Goal: Task Accomplishment & Management: Complete application form

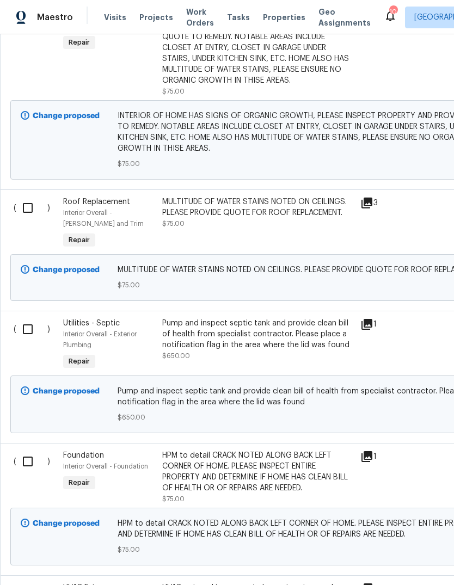
scroll to position [394, 0]
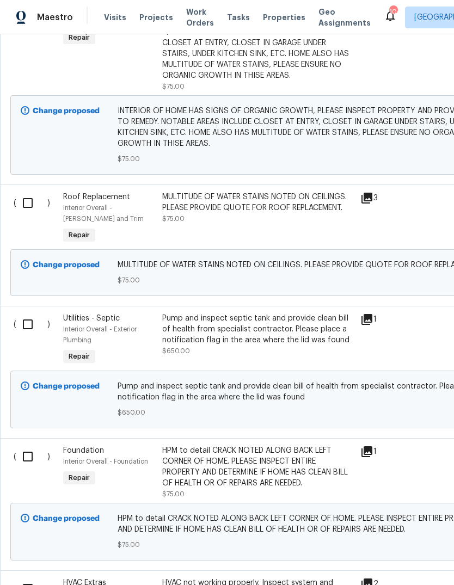
click at [25, 214] on input "checkbox" at bounding box center [31, 202] width 31 height 23
checkbox input "true"
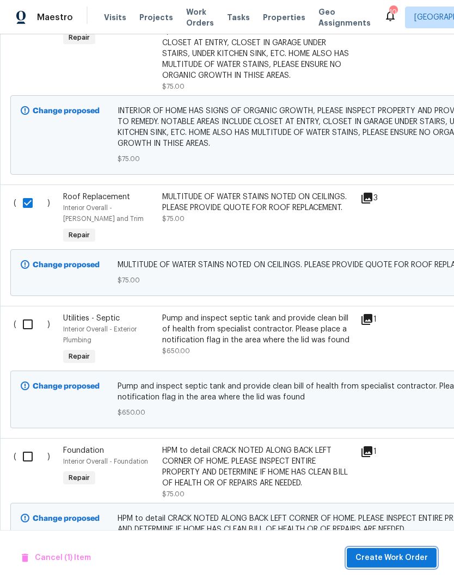
click at [407, 560] on span "Create Work Order" at bounding box center [391, 558] width 72 height 14
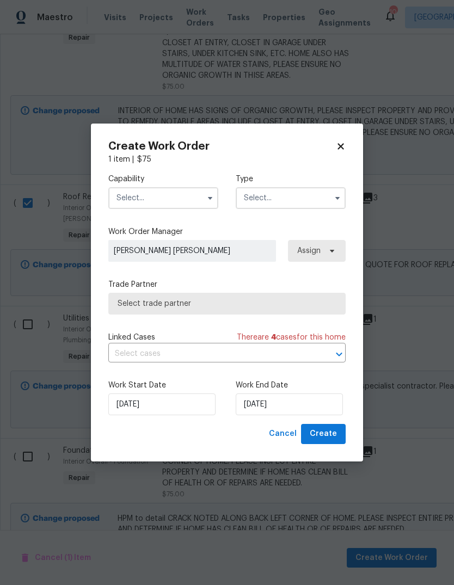
click at [177, 197] on input "text" at bounding box center [163, 198] width 110 height 22
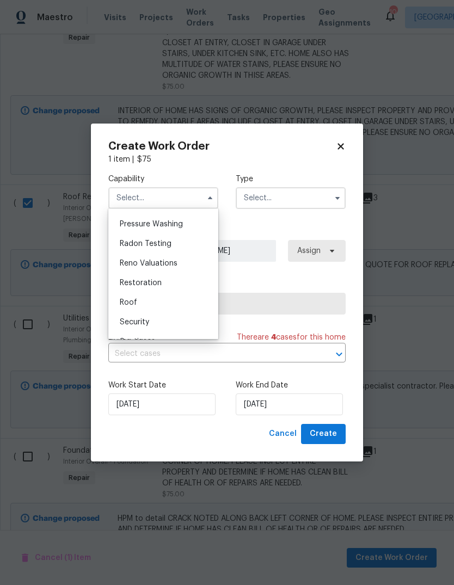
scroll to position [1035, 0]
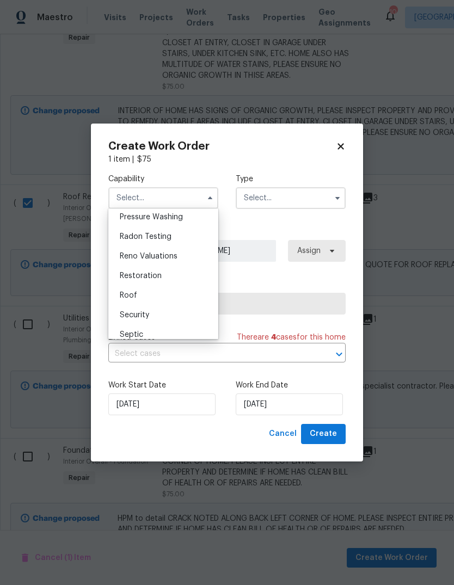
click at [147, 293] on div "Roof" at bounding box center [163, 296] width 104 height 20
type input "Roof"
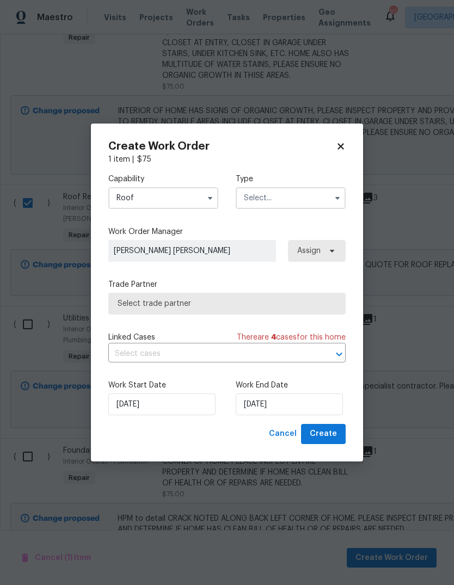
click at [292, 201] on input "text" at bounding box center [291, 198] width 110 height 22
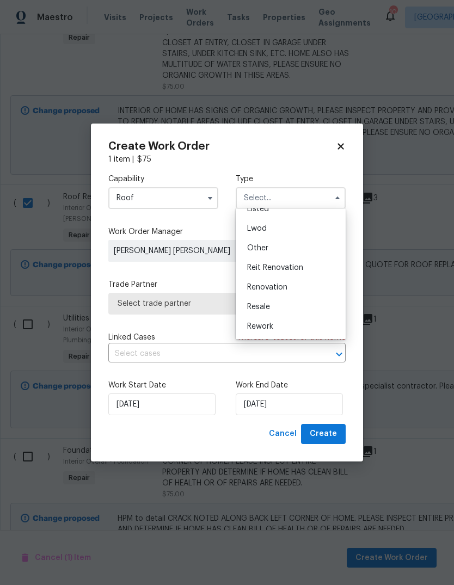
scroll to position [109, 0]
click at [289, 287] on div "Renovation" at bounding box center [290, 288] width 104 height 20
type input "Renovation"
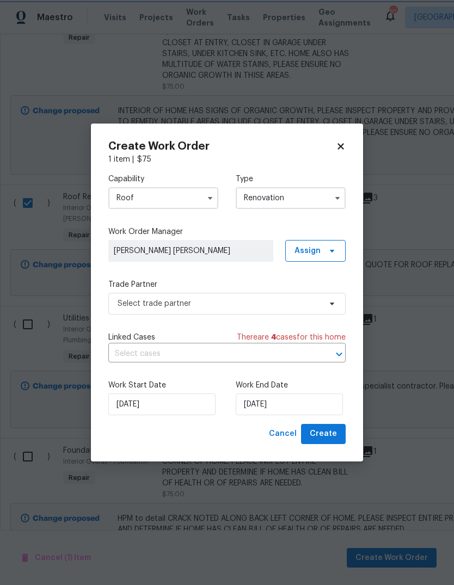
scroll to position [0, 0]
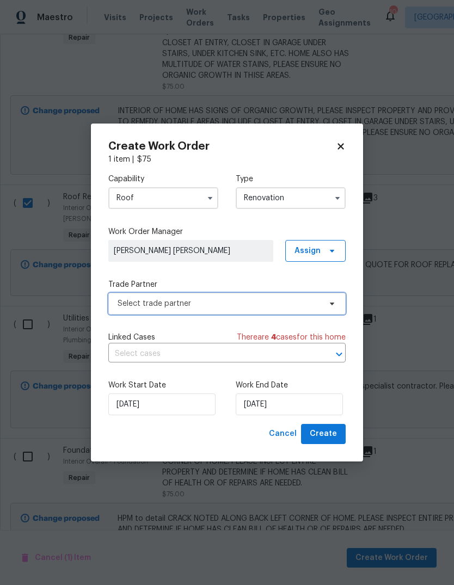
click at [302, 295] on span "Select trade partner" at bounding box center [226, 304] width 237 height 22
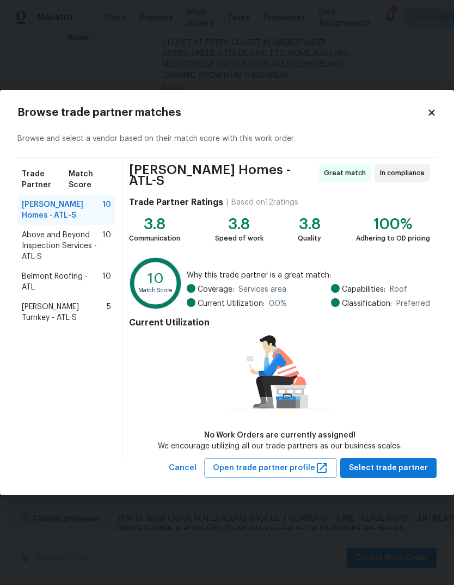
click at [435, 114] on icon at bounding box center [432, 113] width 10 height 10
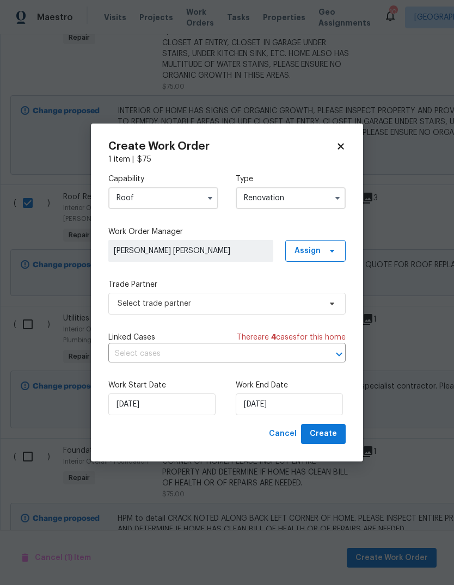
click at [303, 197] on input "Renovation" at bounding box center [291, 198] width 110 height 22
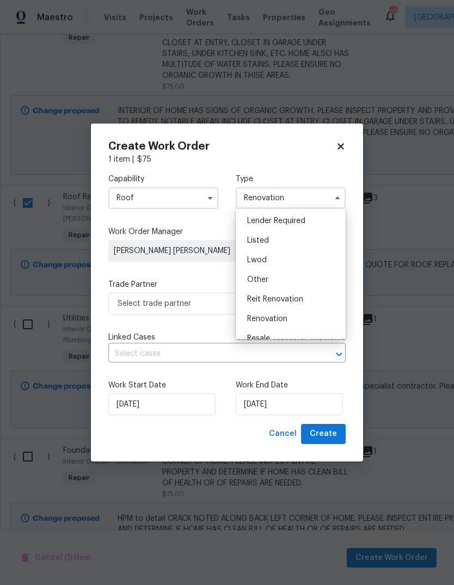
scroll to position [78, 0]
click at [200, 200] on input "Roof" at bounding box center [163, 198] width 110 height 22
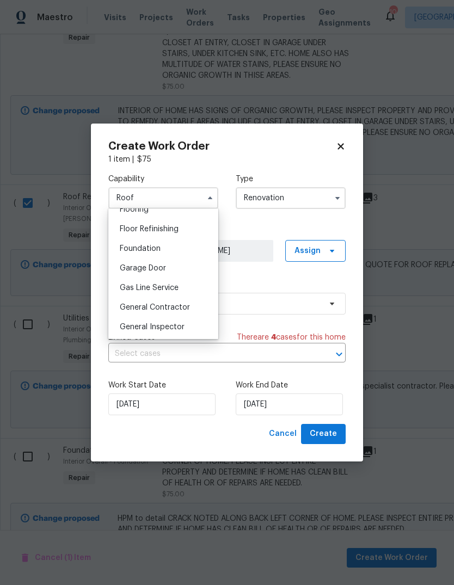
scroll to position [441, 0]
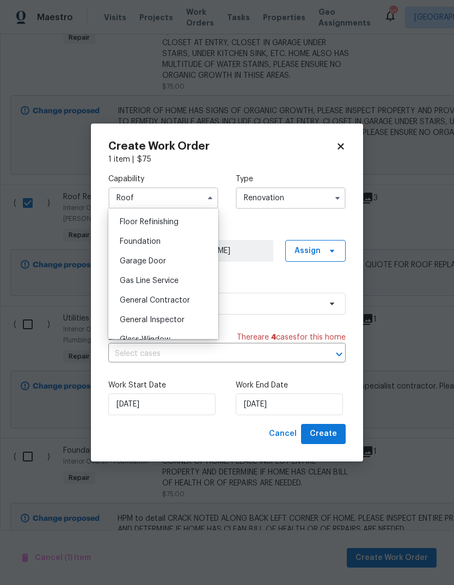
click at [183, 300] on span "General Contractor" at bounding box center [155, 300] width 70 height 8
type input "General Contractor"
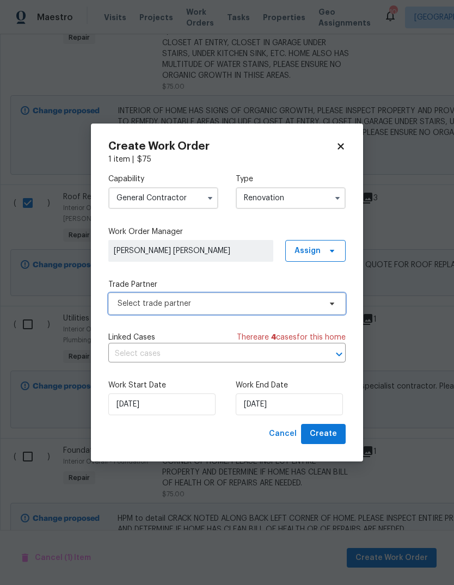
click at [305, 309] on span "Select trade partner" at bounding box center [226, 304] width 237 height 22
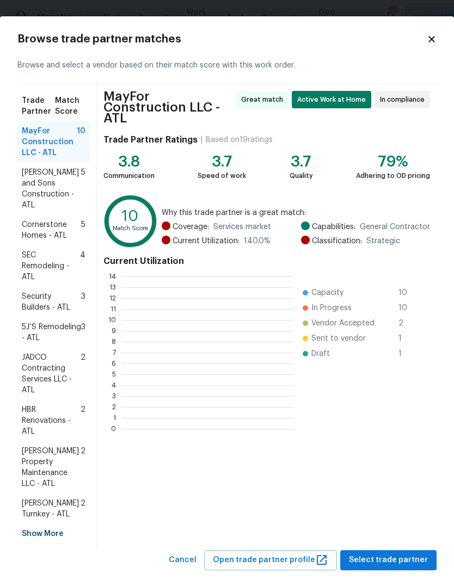
scroll to position [1, 1]
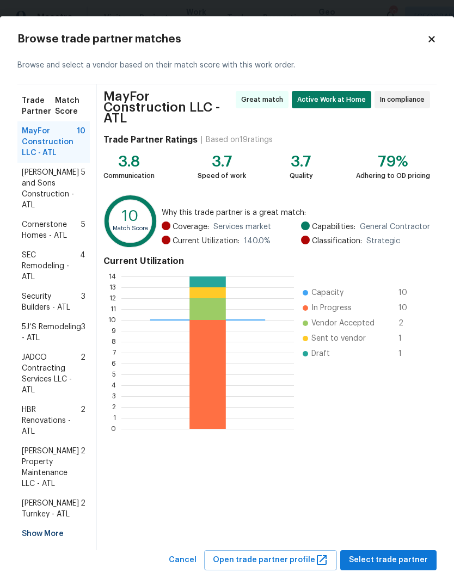
click at [49, 524] on div "Show More" at bounding box center [53, 534] width 72 height 20
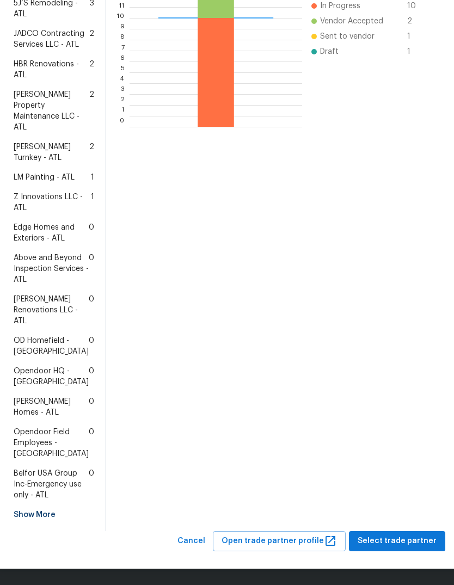
scroll to position [378, 0]
click at [32, 222] on span "Edge Homes and Exteriors - ATL" at bounding box center [51, 233] width 75 height 22
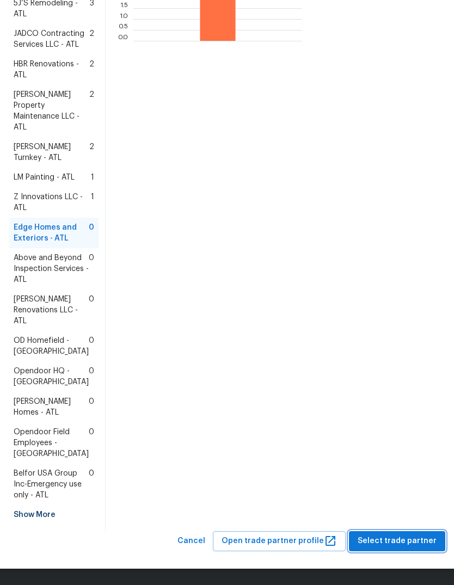
click at [403, 539] on span "Select trade partner" at bounding box center [396, 541] width 79 height 14
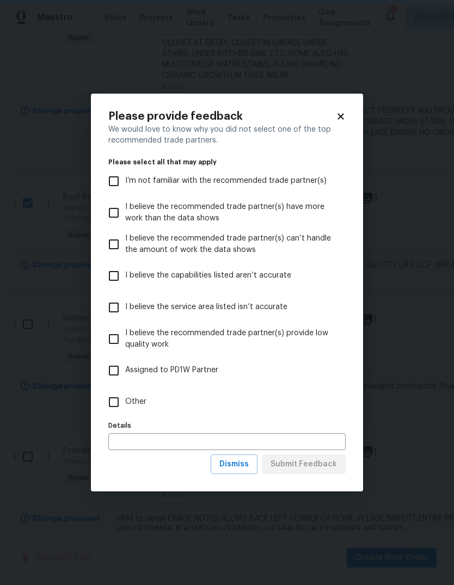
scroll to position [0, 0]
click at [137, 398] on span "Other" at bounding box center [135, 401] width 21 height 11
click at [125, 398] on input "Other" at bounding box center [113, 402] width 23 height 23
checkbox input "true"
click at [315, 464] on span "Submit Feedback" at bounding box center [303, 465] width 66 height 14
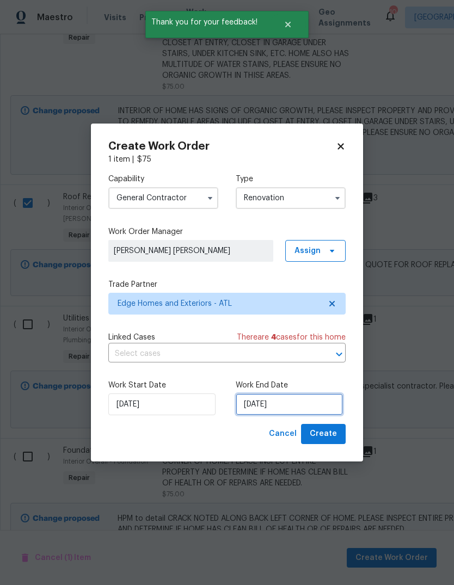
click at [294, 398] on input "[DATE]" at bounding box center [289, 404] width 107 height 22
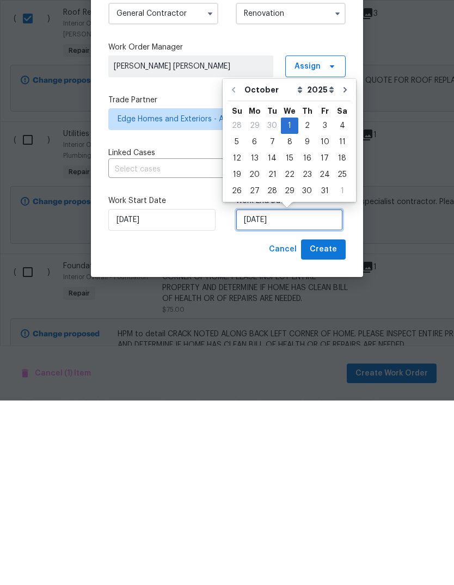
scroll to position [20, 0]
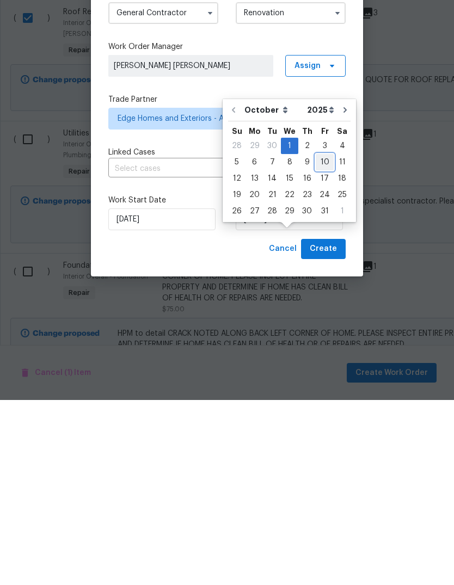
click at [323, 339] on div "10" at bounding box center [325, 346] width 18 height 15
type input "[DATE]"
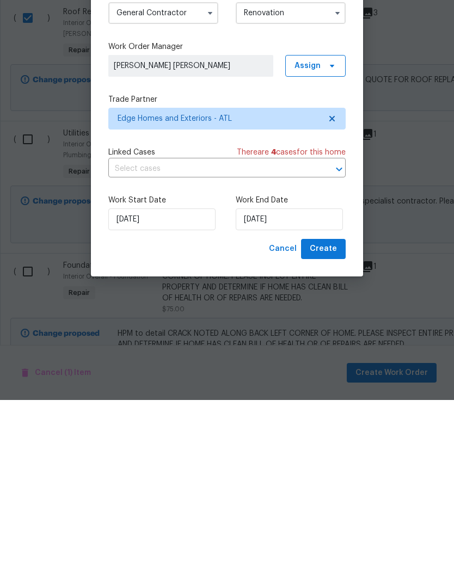
scroll to position [41, 0]
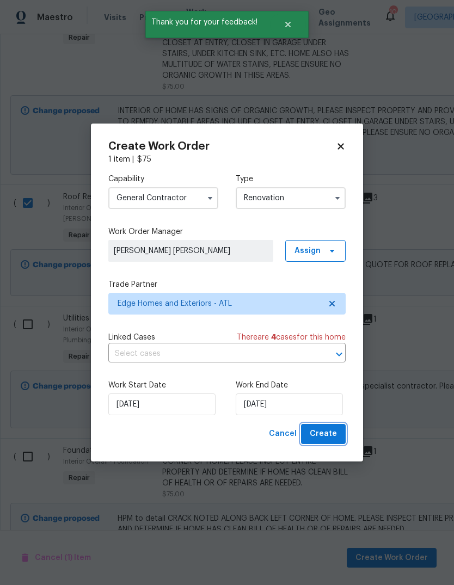
click at [331, 435] on span "Create" at bounding box center [323, 434] width 27 height 14
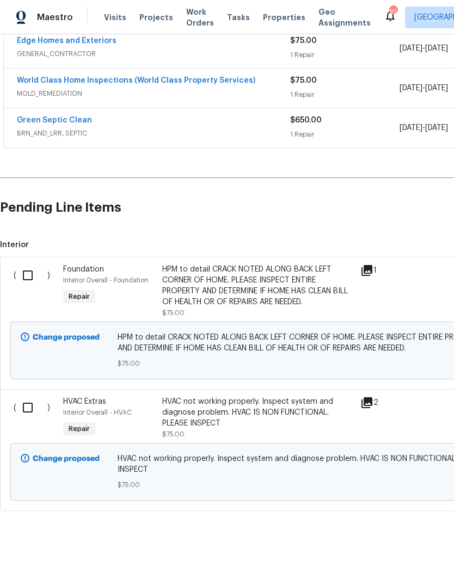
scroll to position [225, 0]
